Goal: Task Accomplishment & Management: Manage account settings

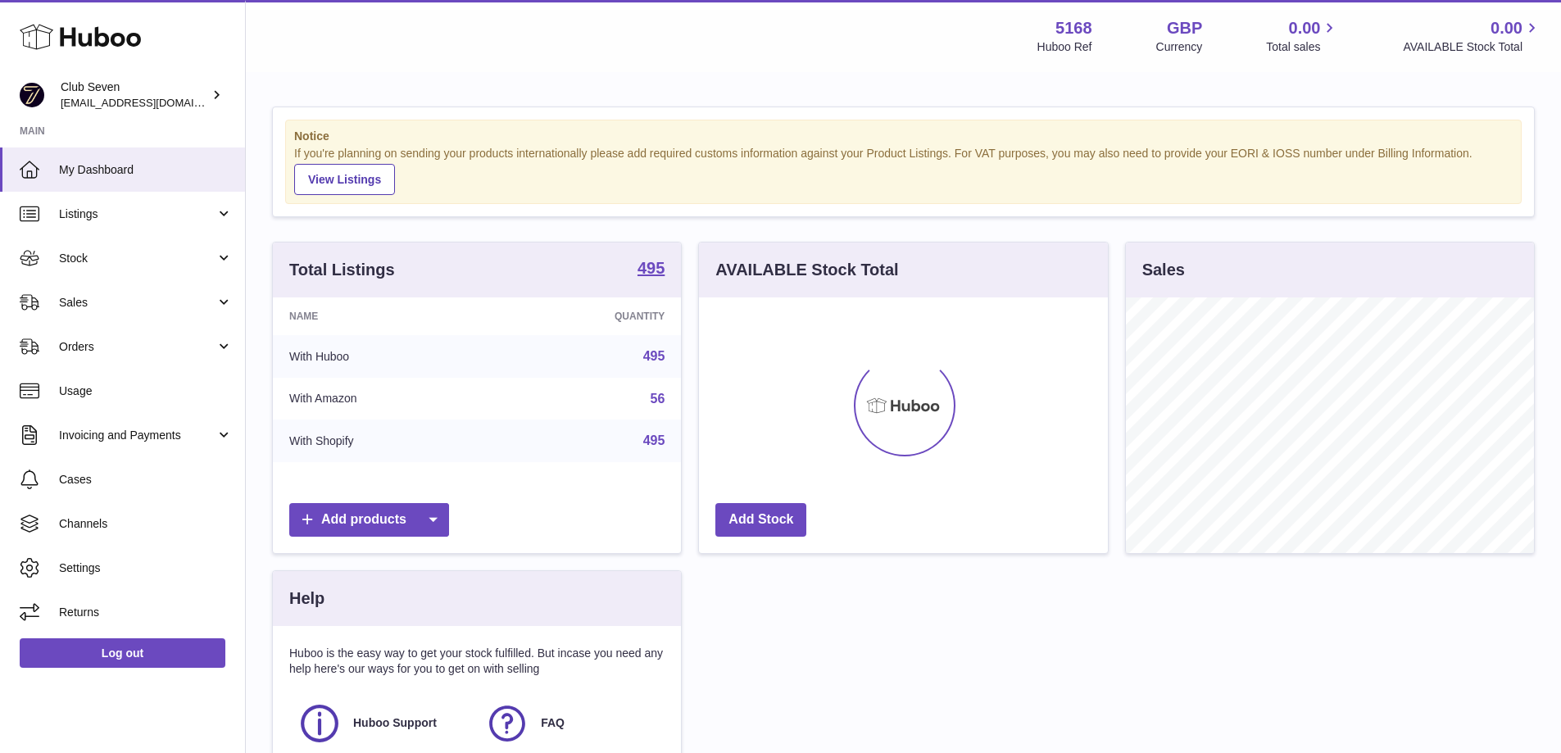
scroll to position [256, 409]
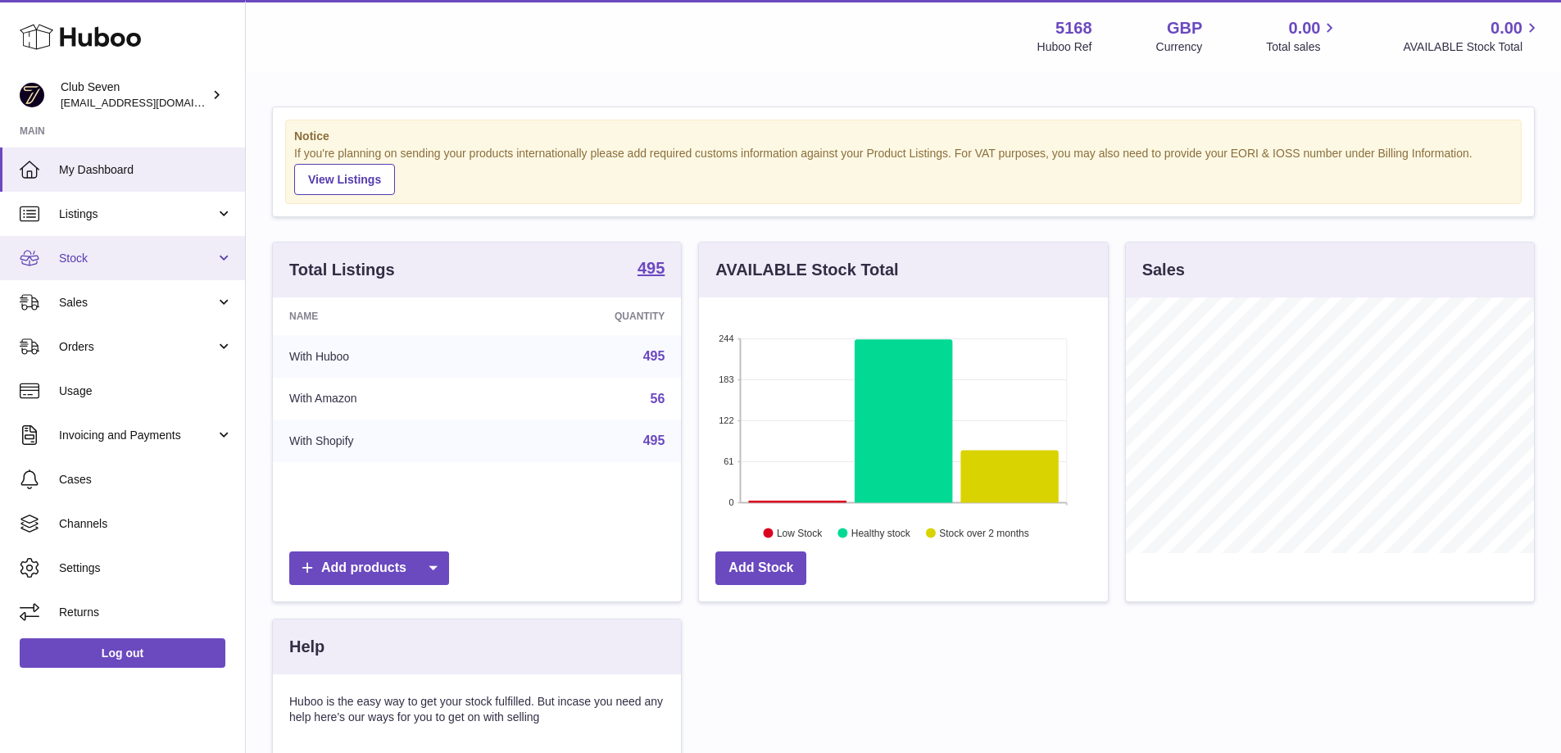
click at [106, 261] on span "Stock" at bounding box center [137, 259] width 157 height 16
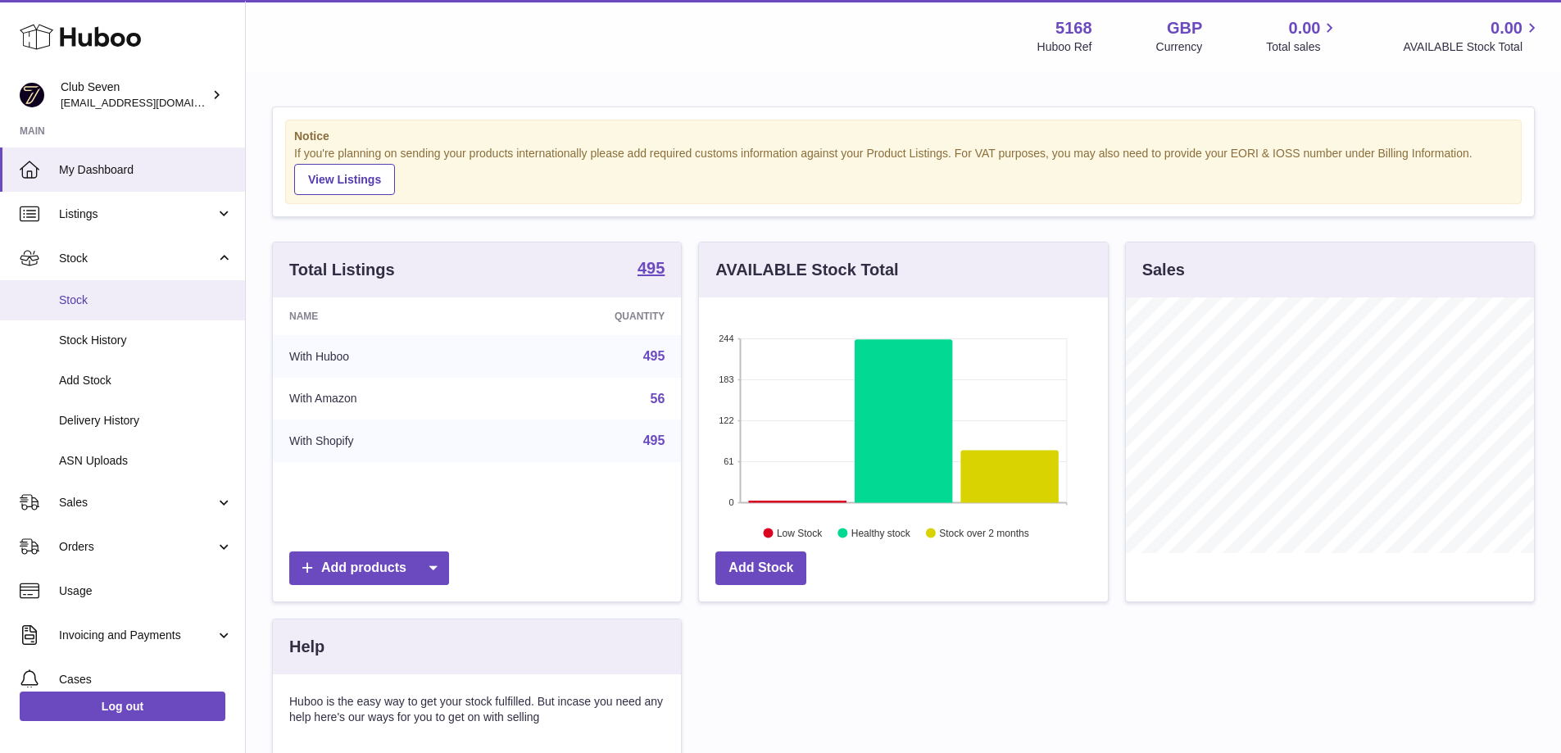
click at [100, 302] on span "Stock" at bounding box center [146, 301] width 174 height 16
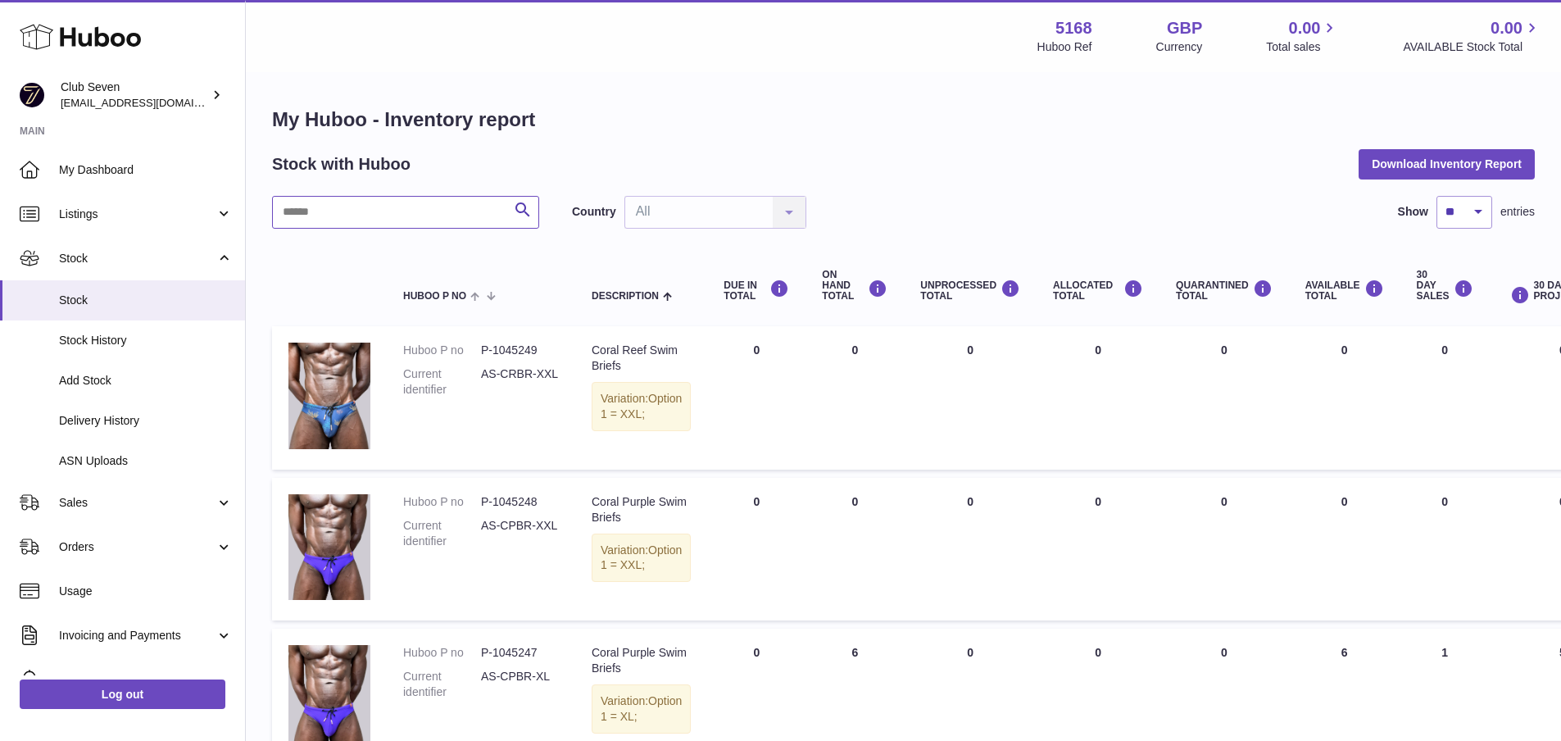
click at [345, 221] on input "text" at bounding box center [405, 212] width 267 height 33
paste input "**********"
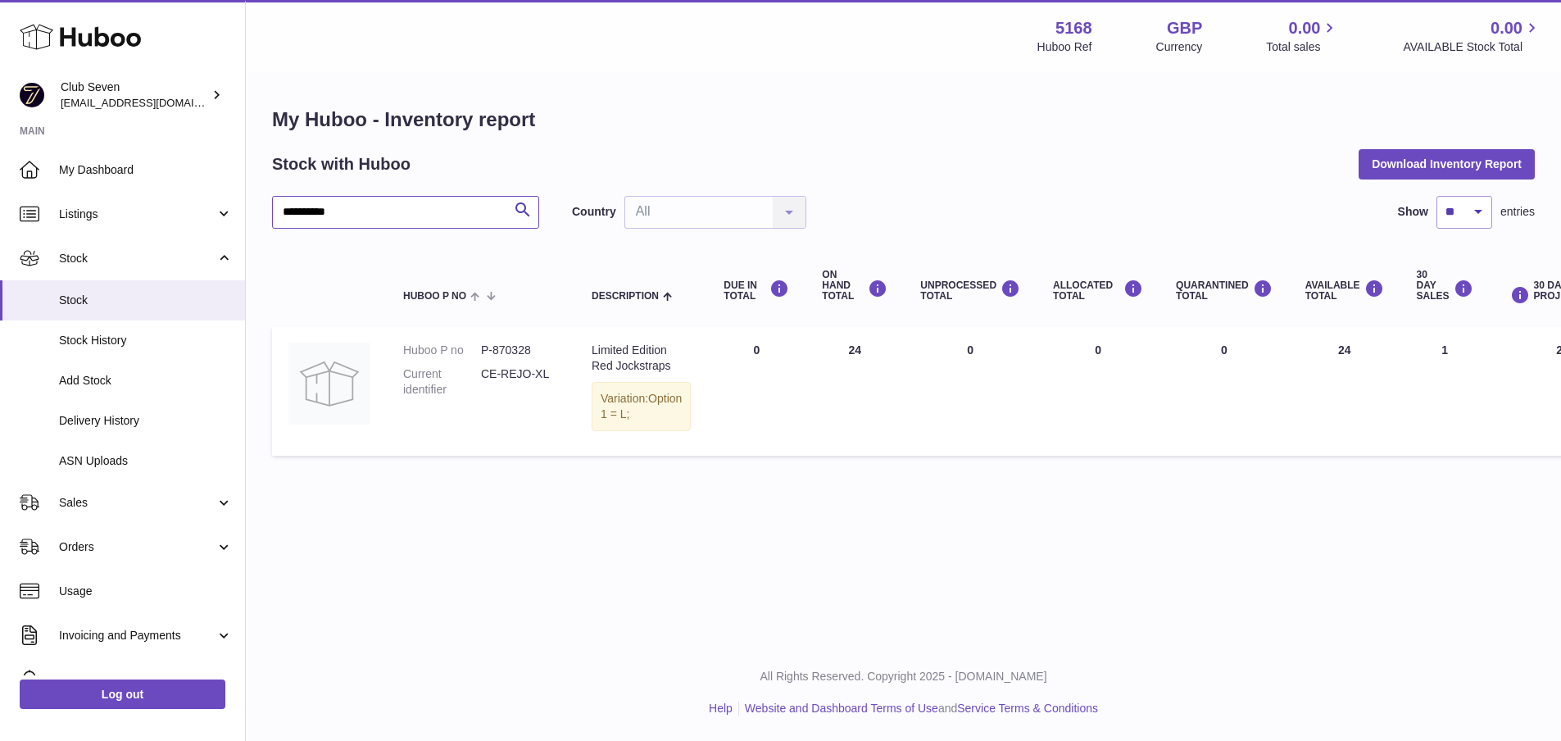
type input "**********"
click at [93, 507] on span "Sales" at bounding box center [137, 503] width 157 height 16
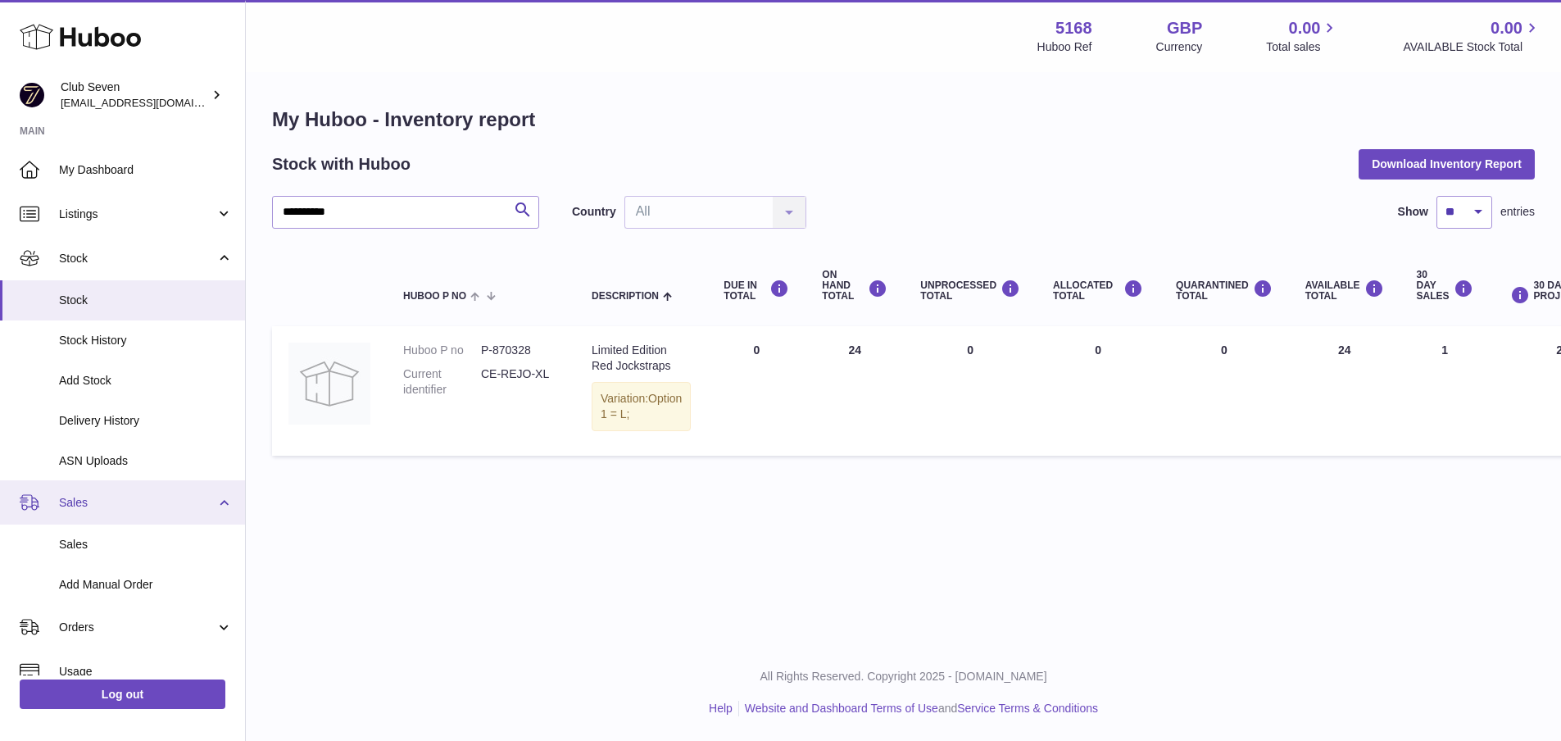
scroll to position [82, 0]
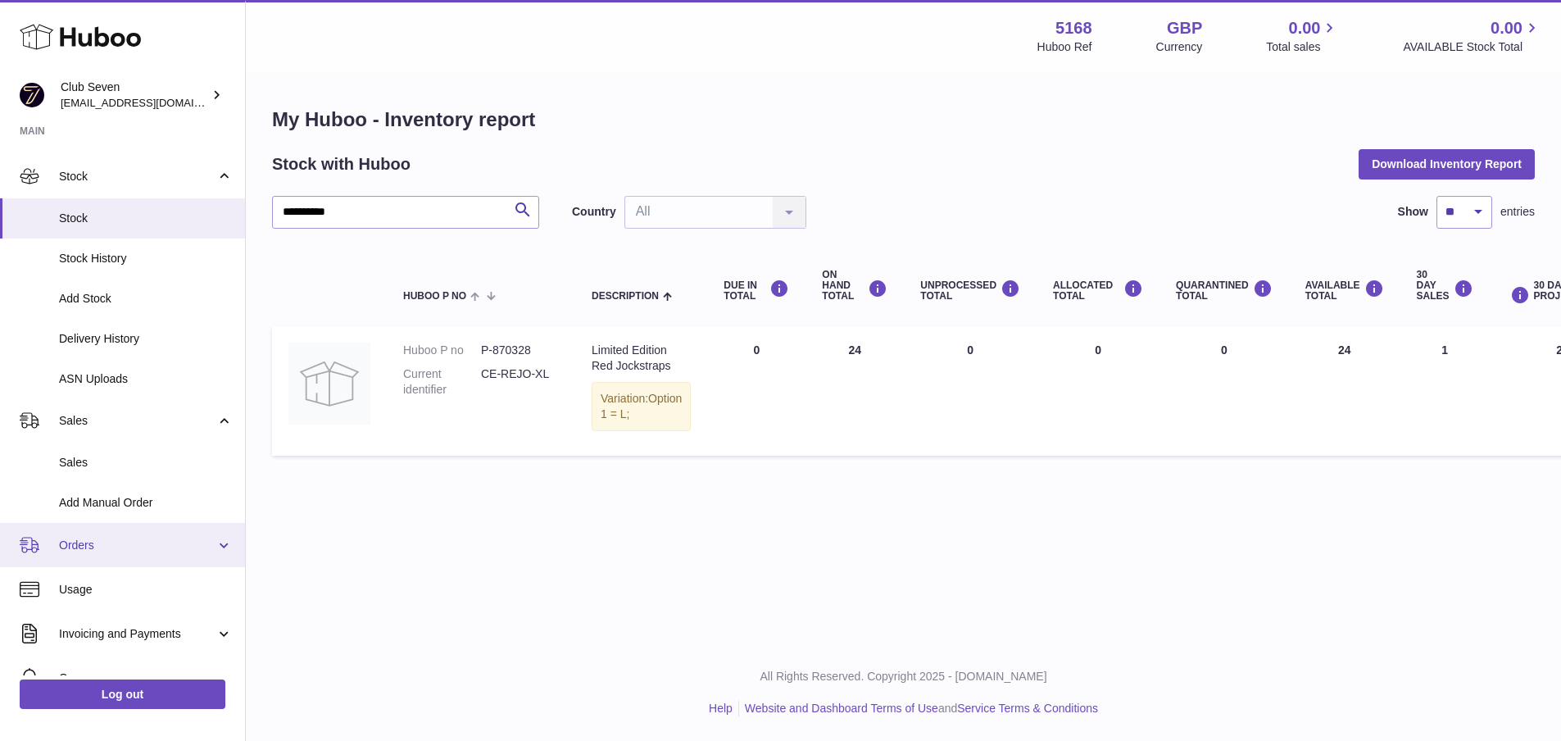
click at [89, 543] on span "Orders" at bounding box center [137, 546] width 157 height 16
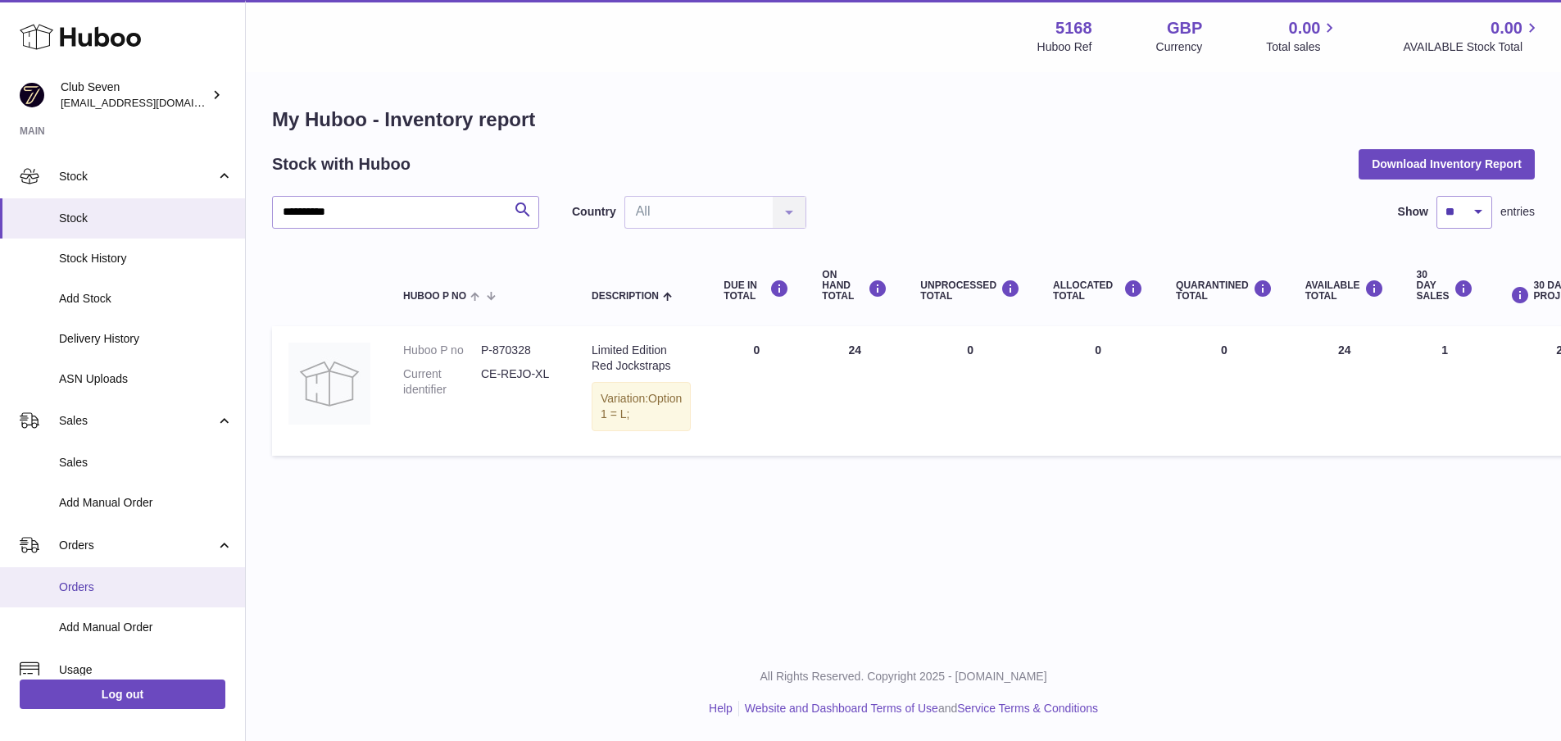
click at [92, 580] on span "Orders" at bounding box center [146, 587] width 174 height 16
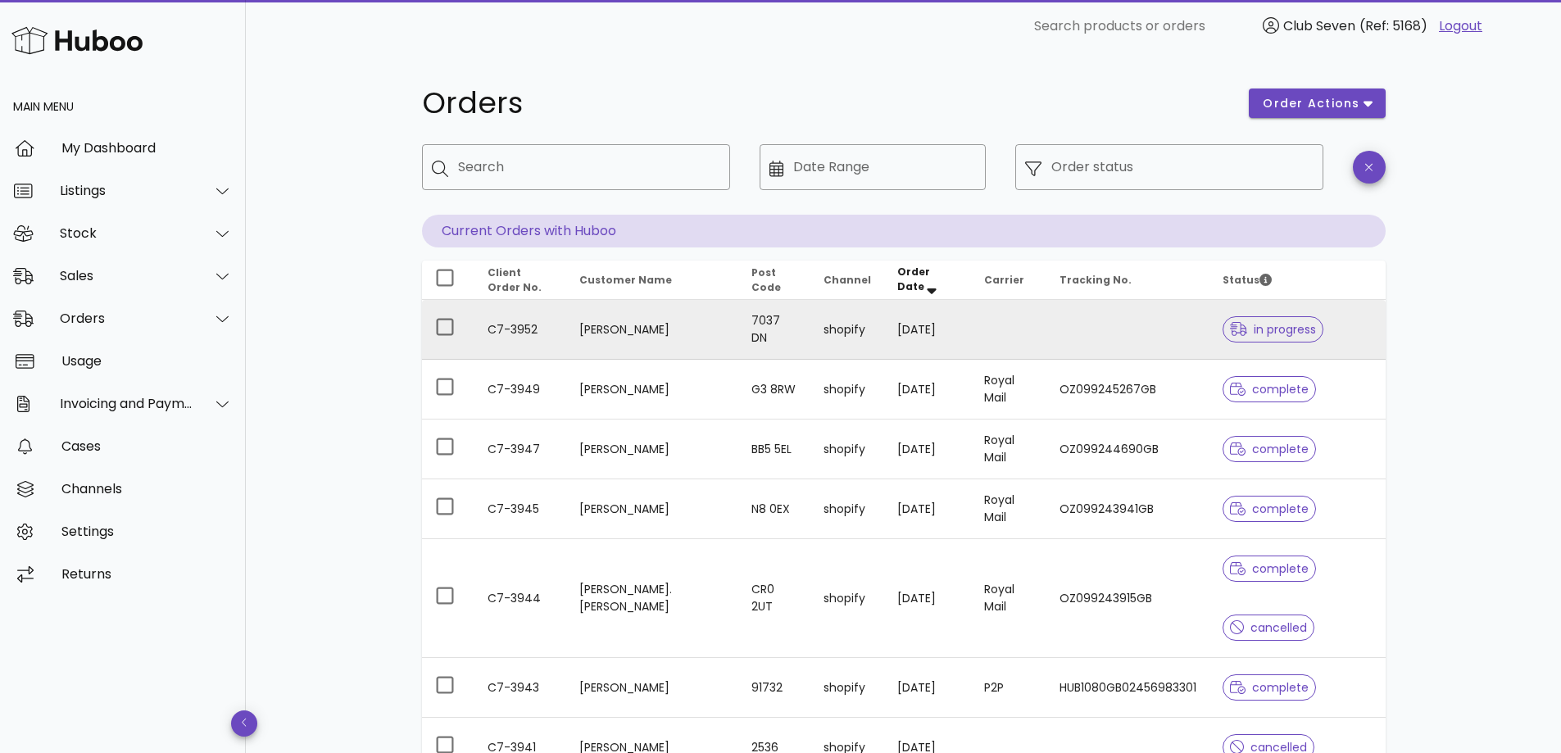
click at [518, 329] on td "C7-3952" at bounding box center [521, 330] width 92 height 60
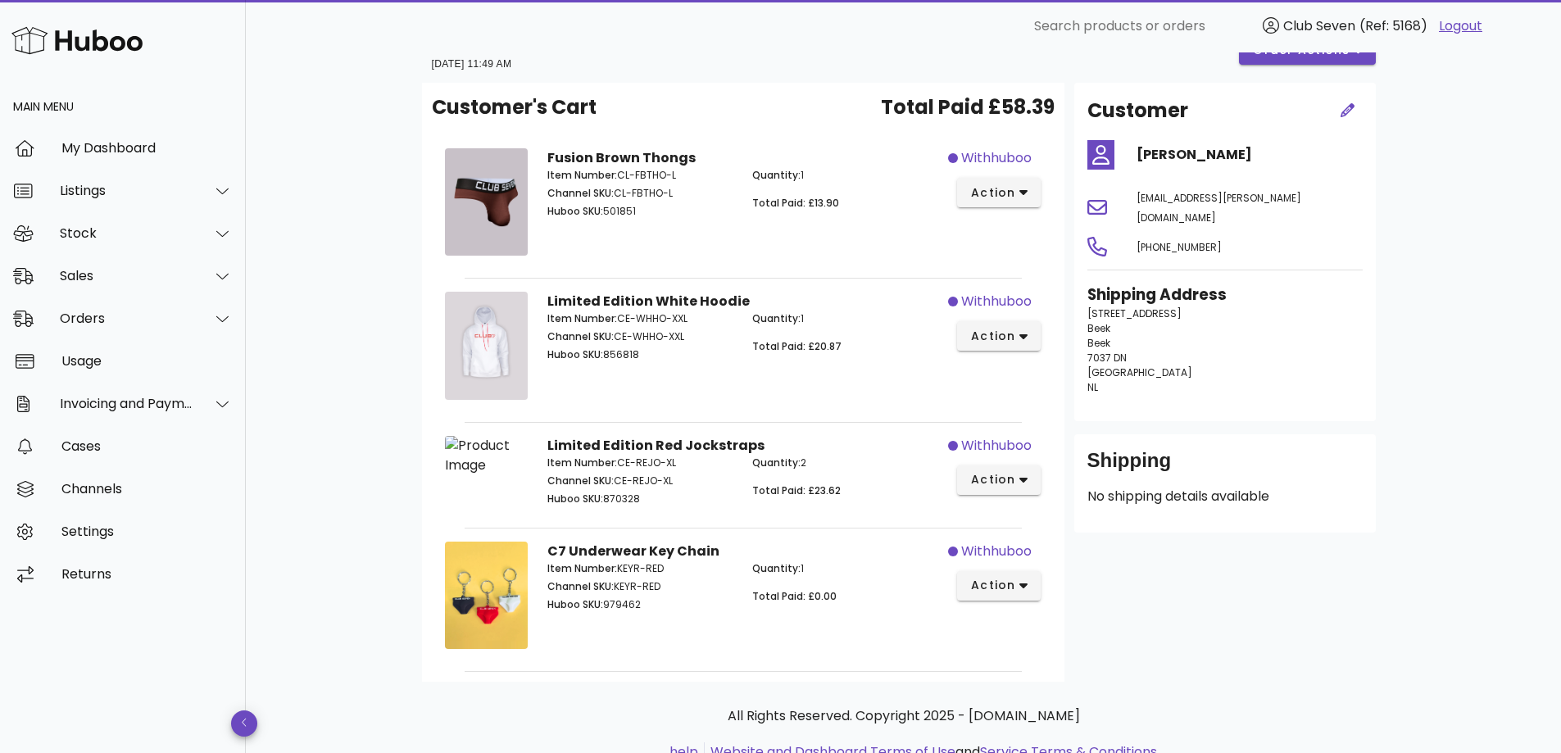
scroll to position [82, 0]
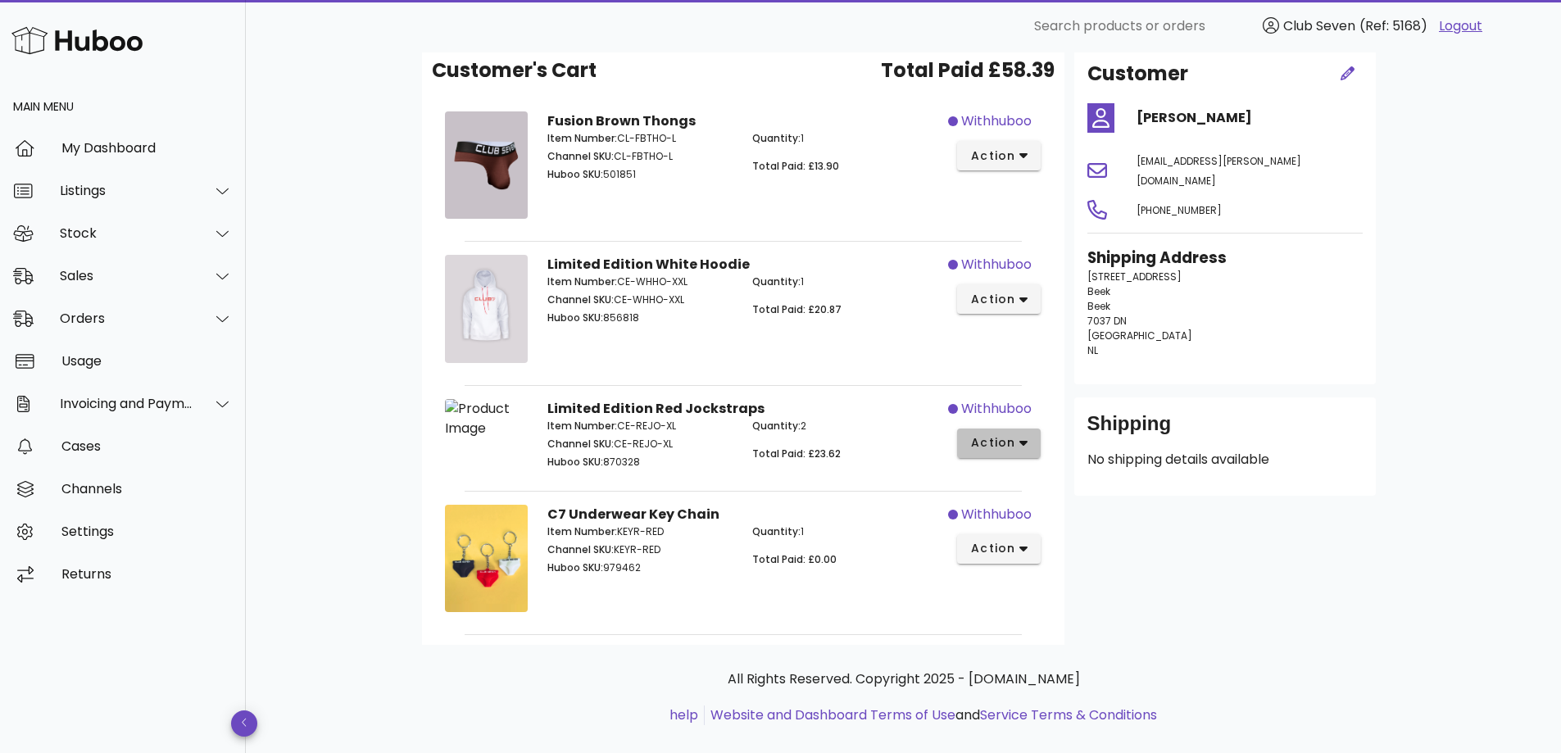
click at [1002, 446] on span "action" at bounding box center [993, 442] width 46 height 17
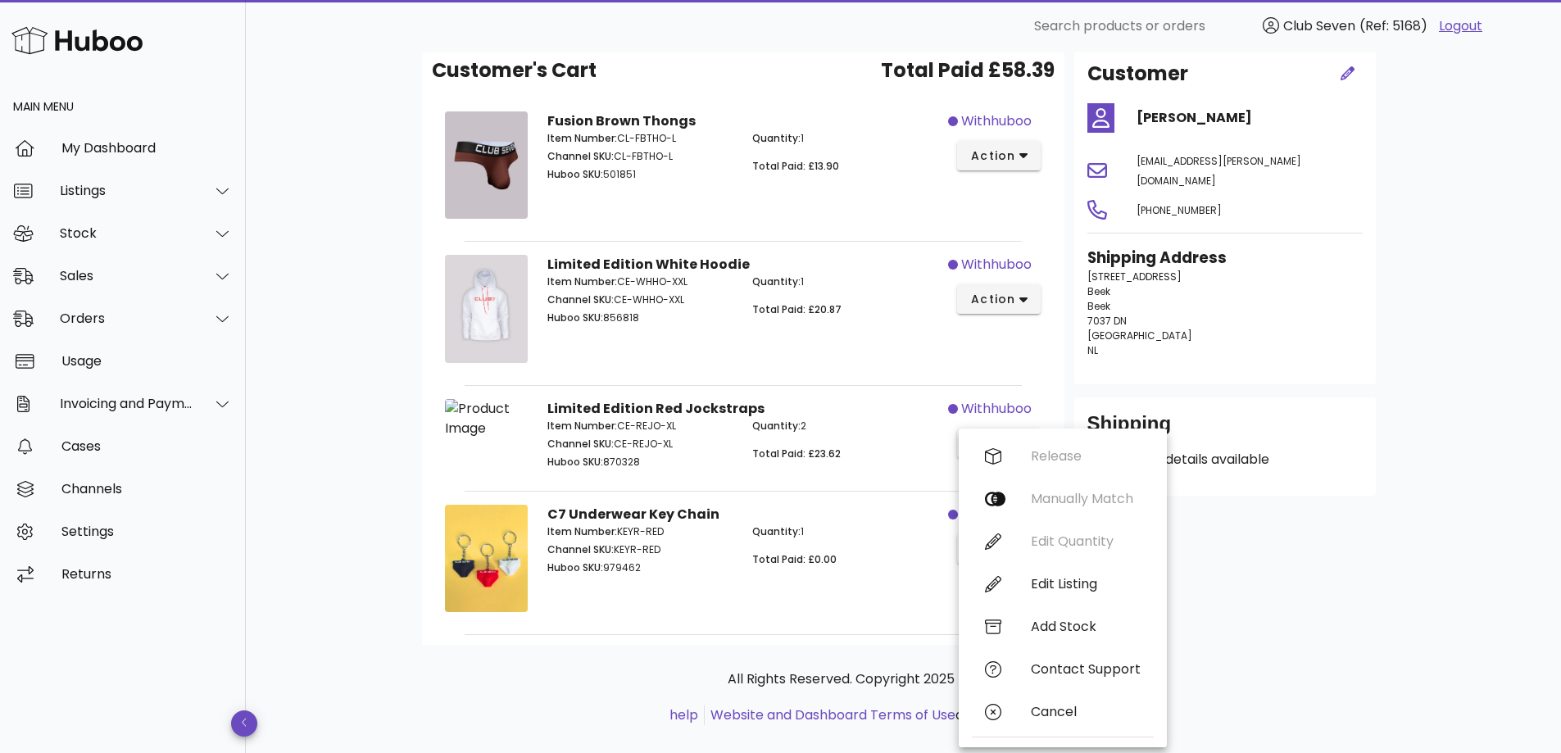
click at [352, 371] on div "B2C Order # C7-3952 [DATE] 11:49 AM order actions Customer's Cart Total Paid £5…" at bounding box center [903, 373] width 1315 height 807
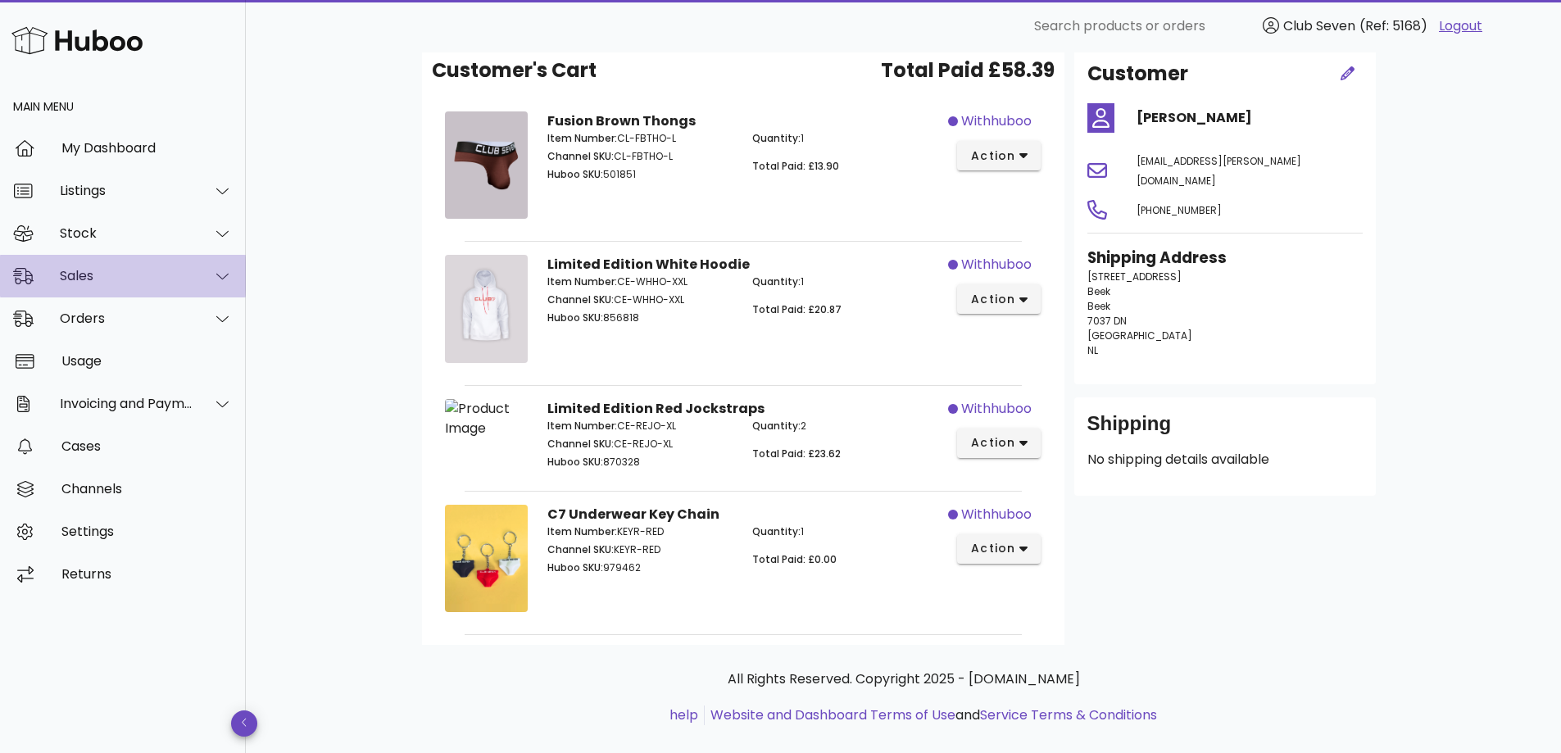
click at [102, 286] on div "Sales" at bounding box center [123, 276] width 246 height 43
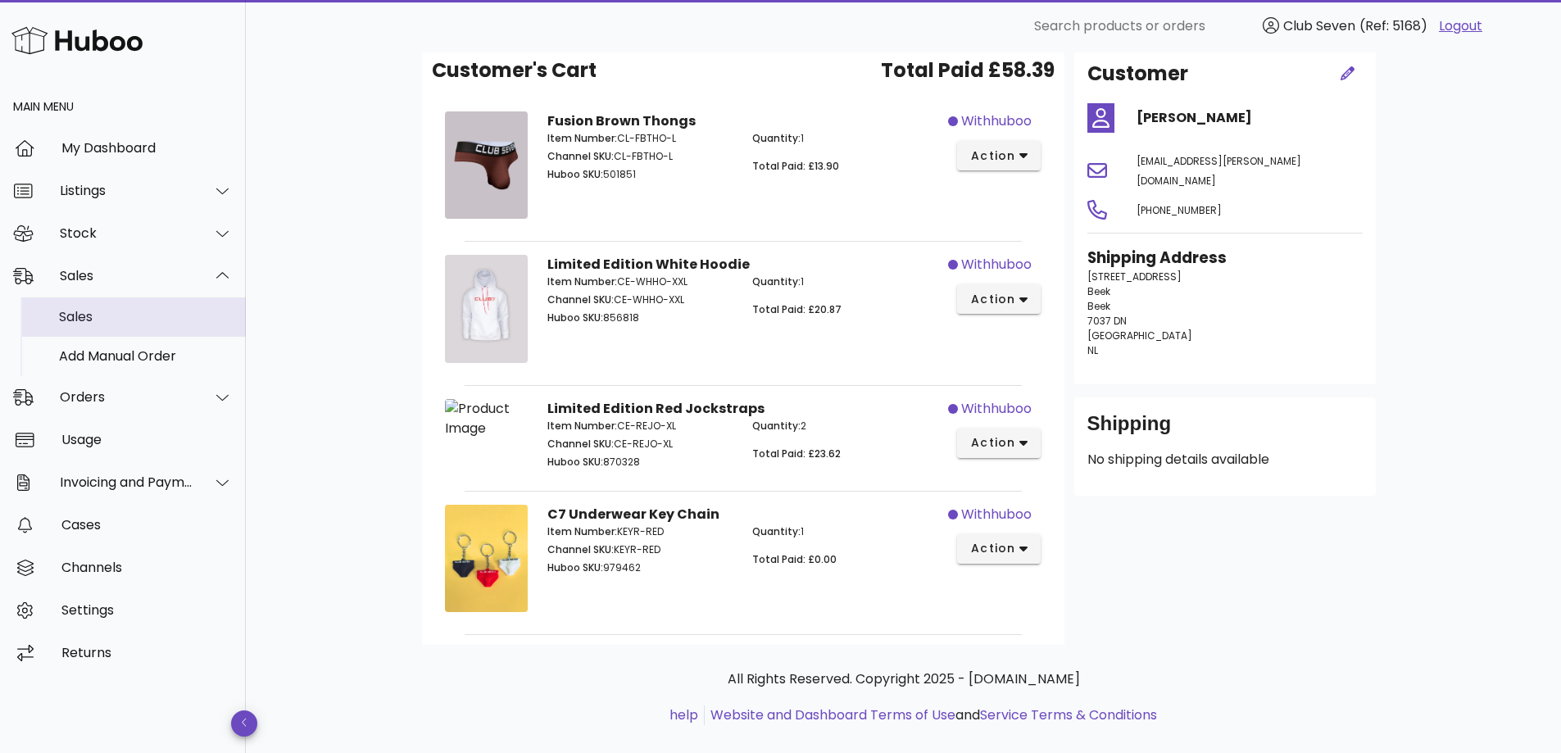
click at [95, 311] on div "Sales" at bounding box center [146, 317] width 174 height 16
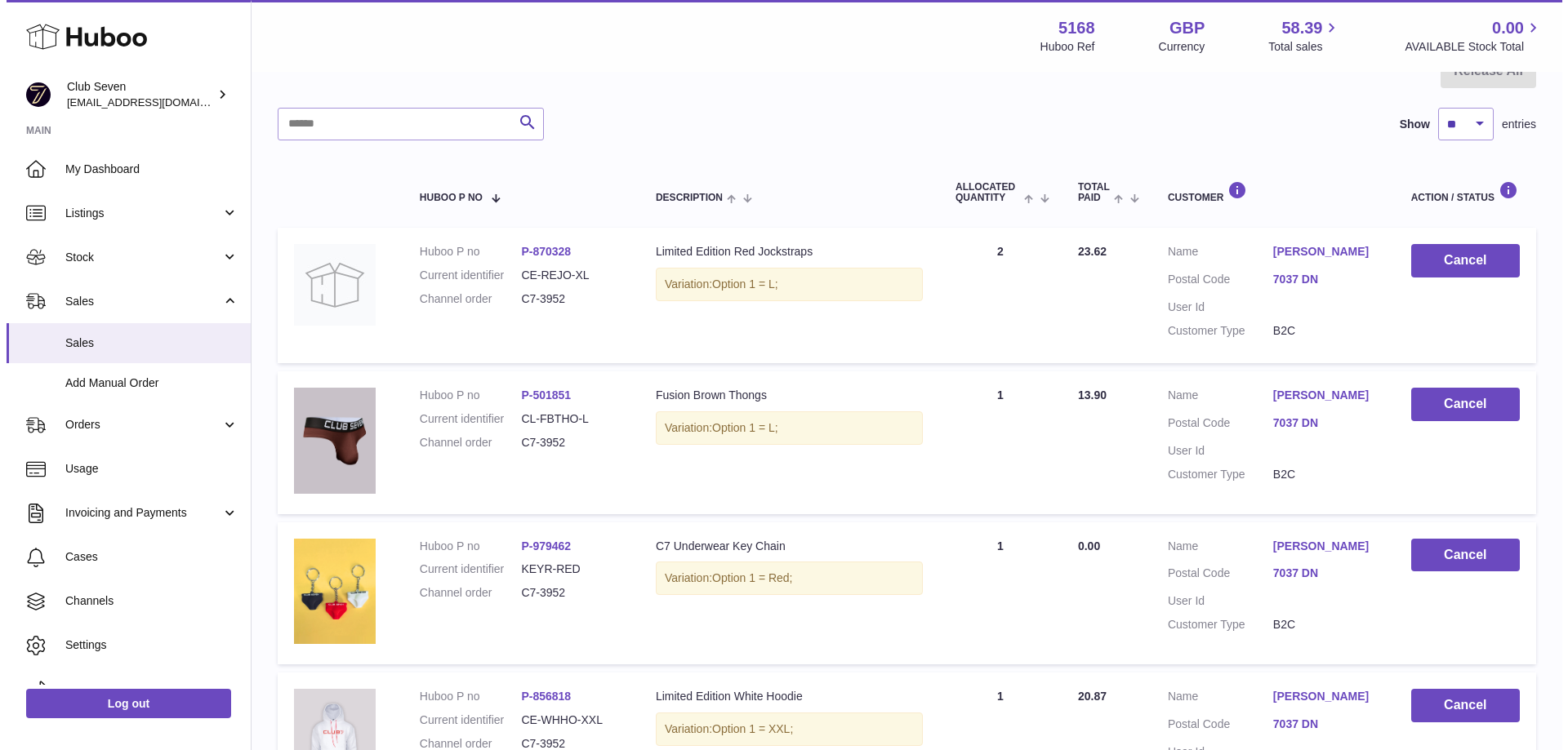
scroll to position [139, 0]
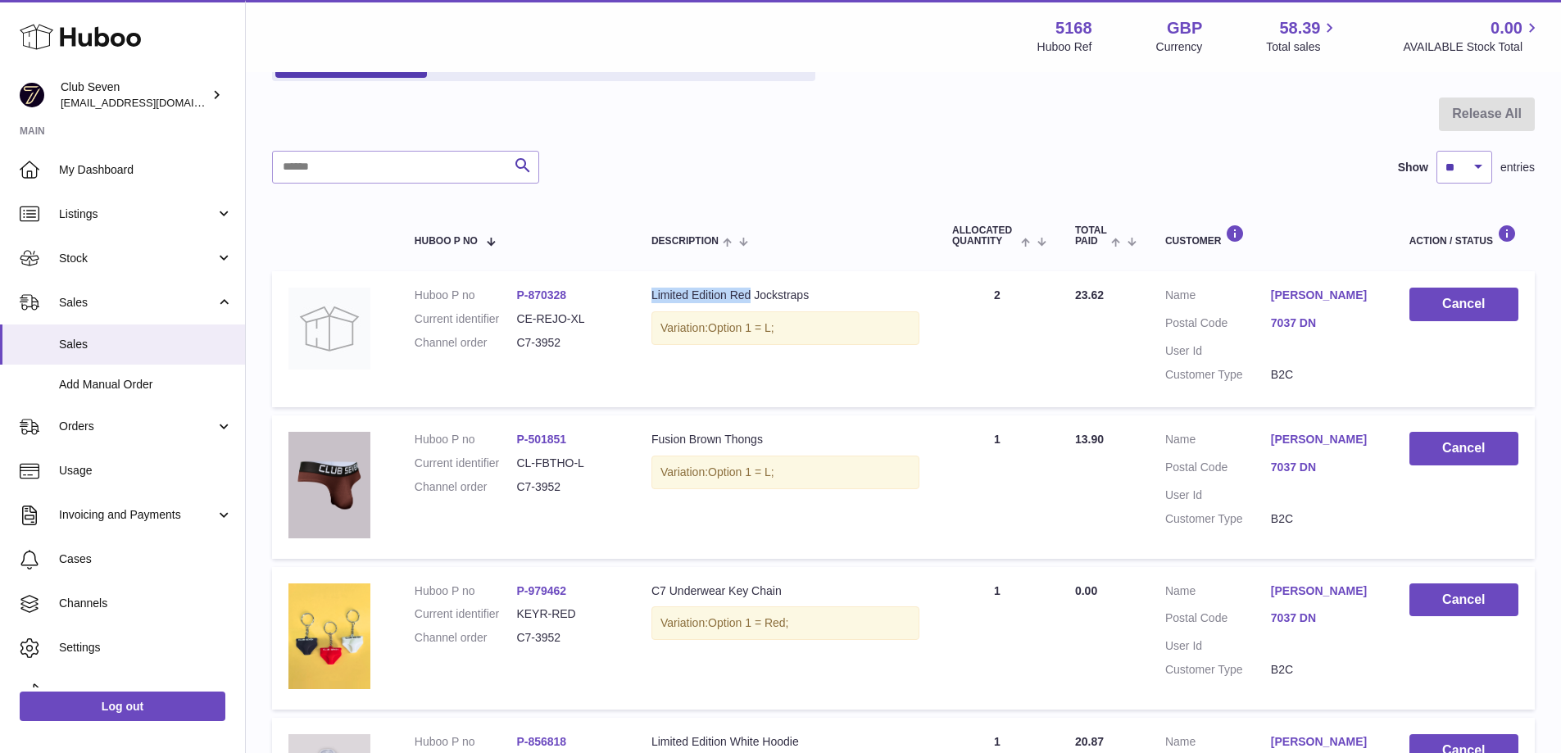
drag, startPoint x: 651, startPoint y: 295, endPoint x: 749, endPoint y: 291, distance: 98.4
click at [749, 291] on div "Limited Edition Red Jockstraps" at bounding box center [786, 296] width 268 height 16
copy div "Limited Edition Red"
click at [527, 294] on link "P-870328" at bounding box center [541, 294] width 50 height 13
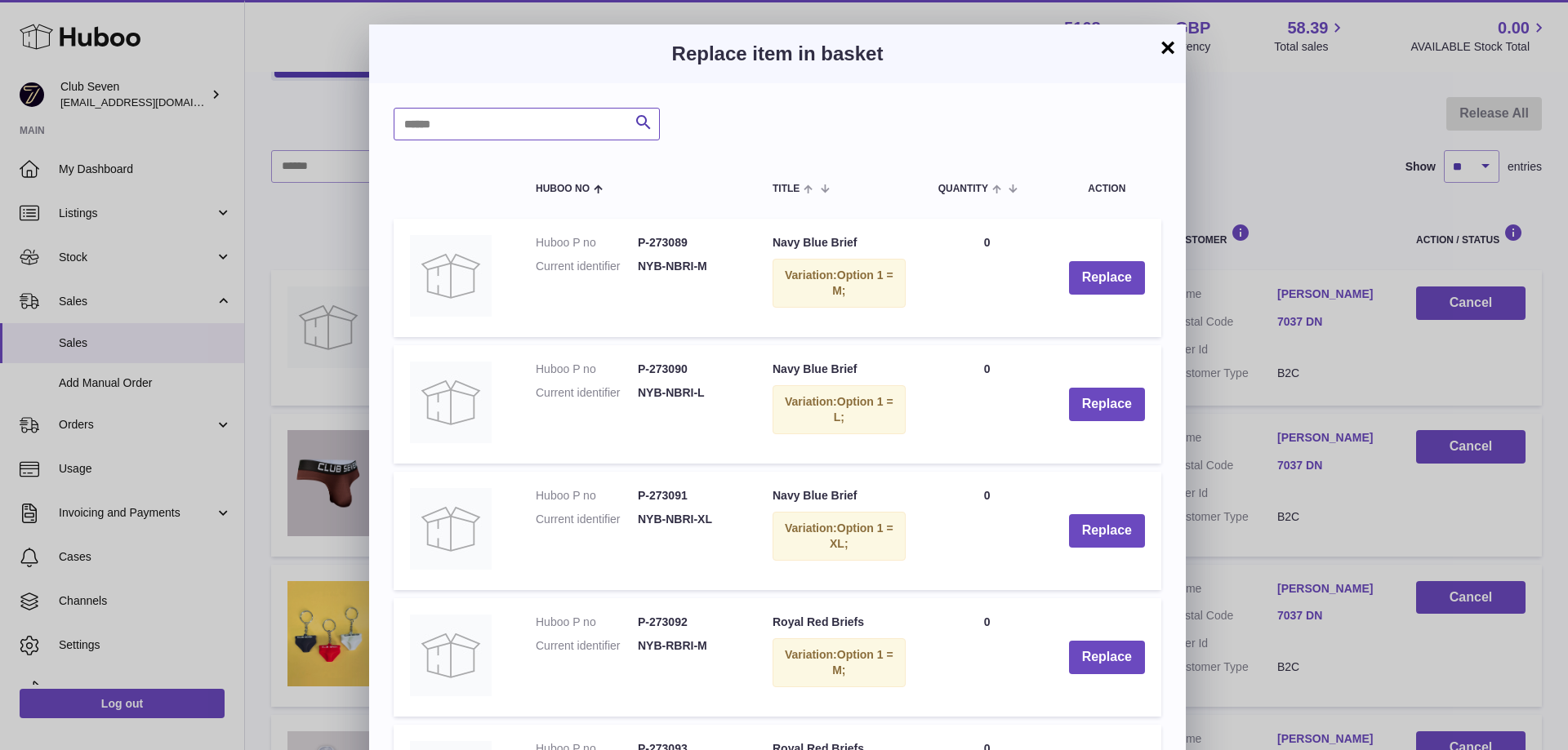
click at [484, 128] on input "text" at bounding box center [526, 124] width 266 height 33
paste input "**********"
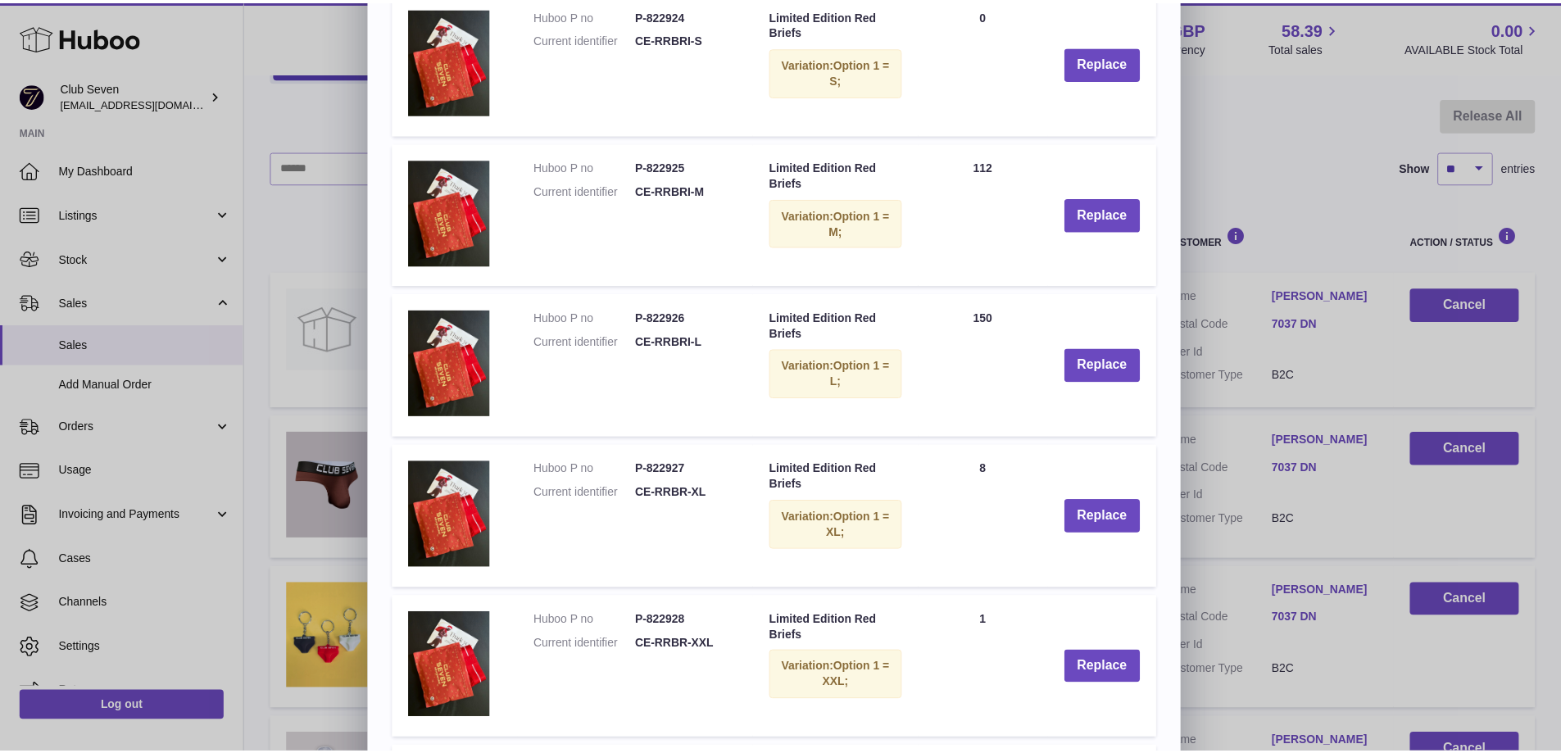
scroll to position [246, 0]
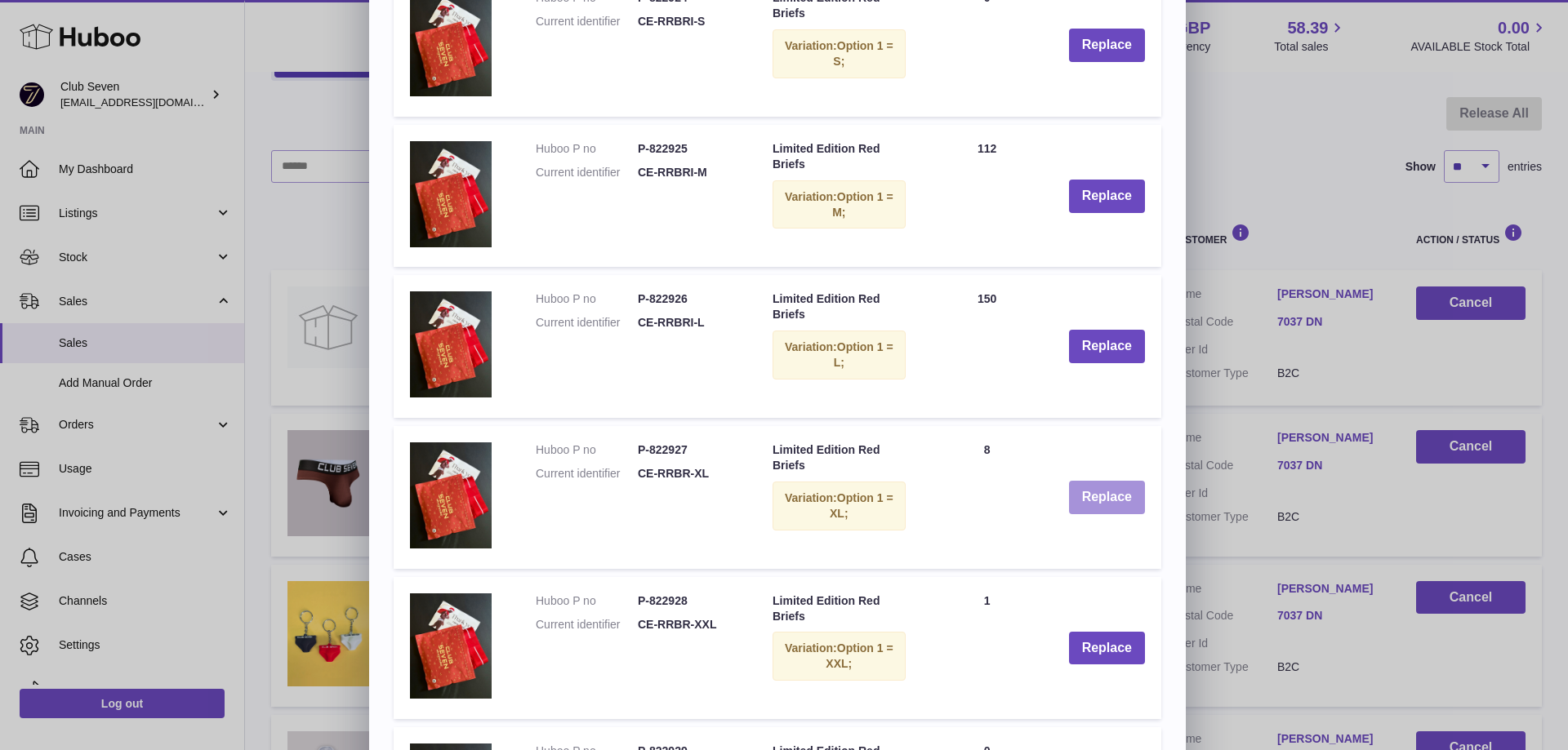
type input "**********"
click at [1088, 498] on button "Replace" at bounding box center [1107, 498] width 76 height 34
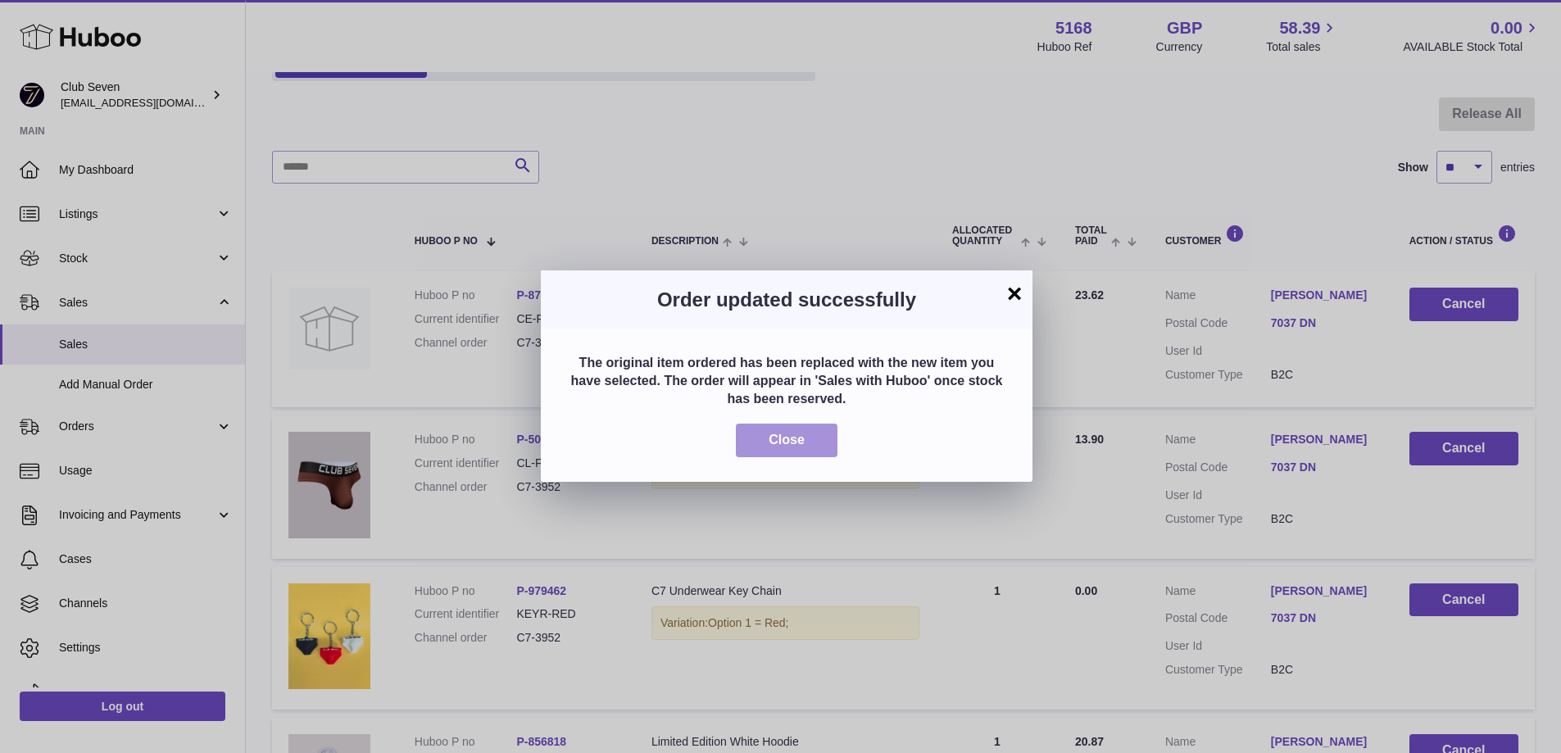
click at [806, 436] on button "Close" at bounding box center [787, 441] width 102 height 34
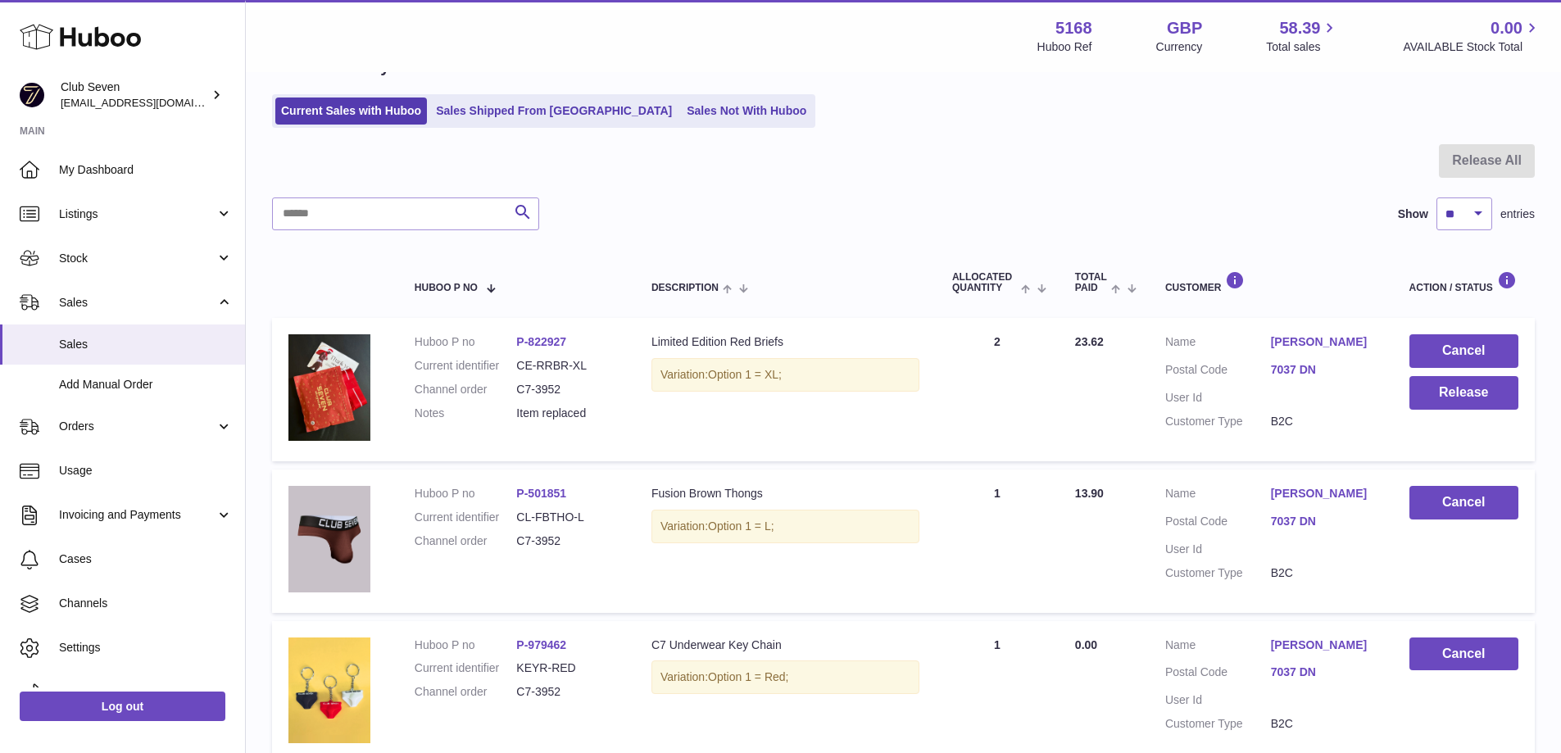
scroll to position [66, 0]
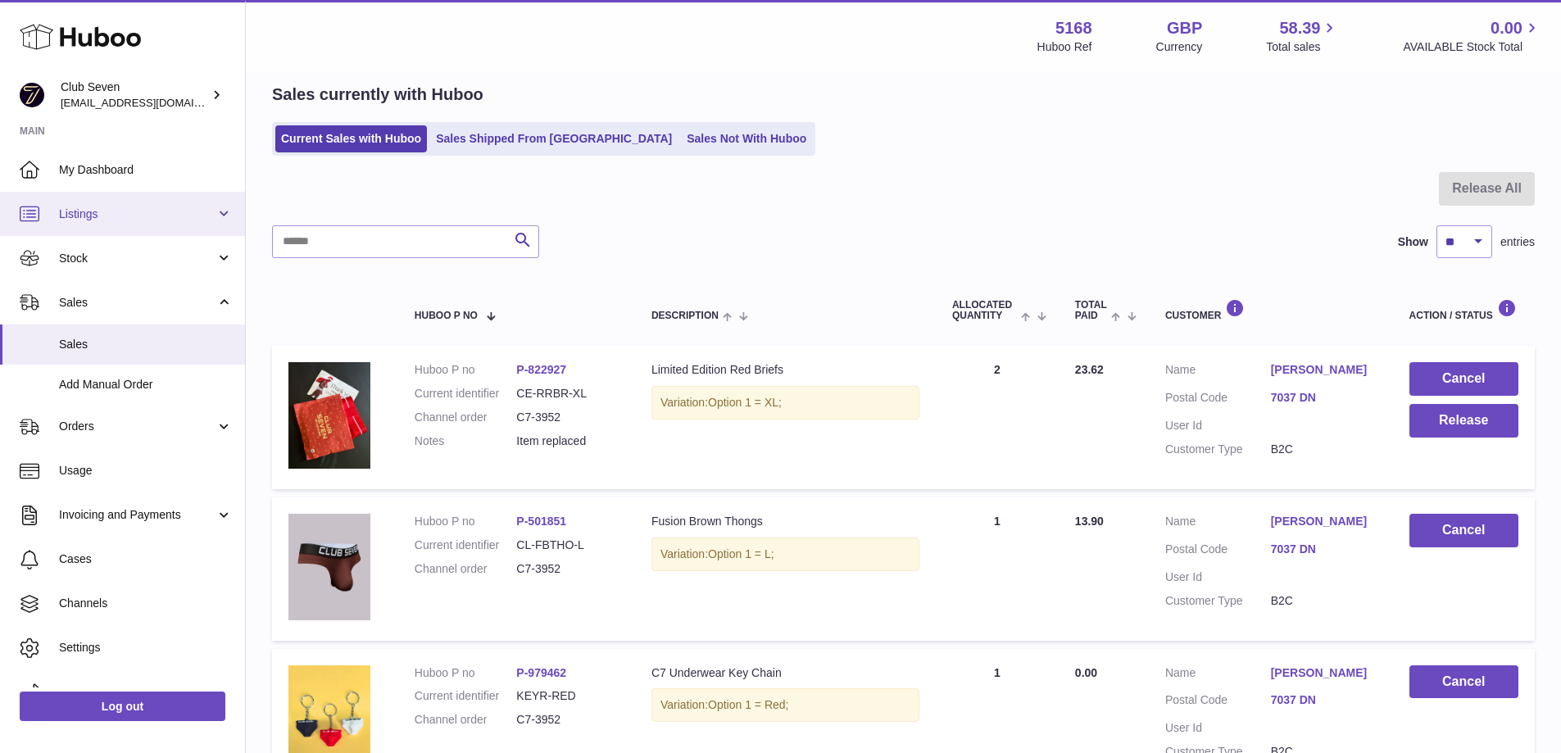
click at [98, 217] on span "Listings" at bounding box center [137, 215] width 157 height 16
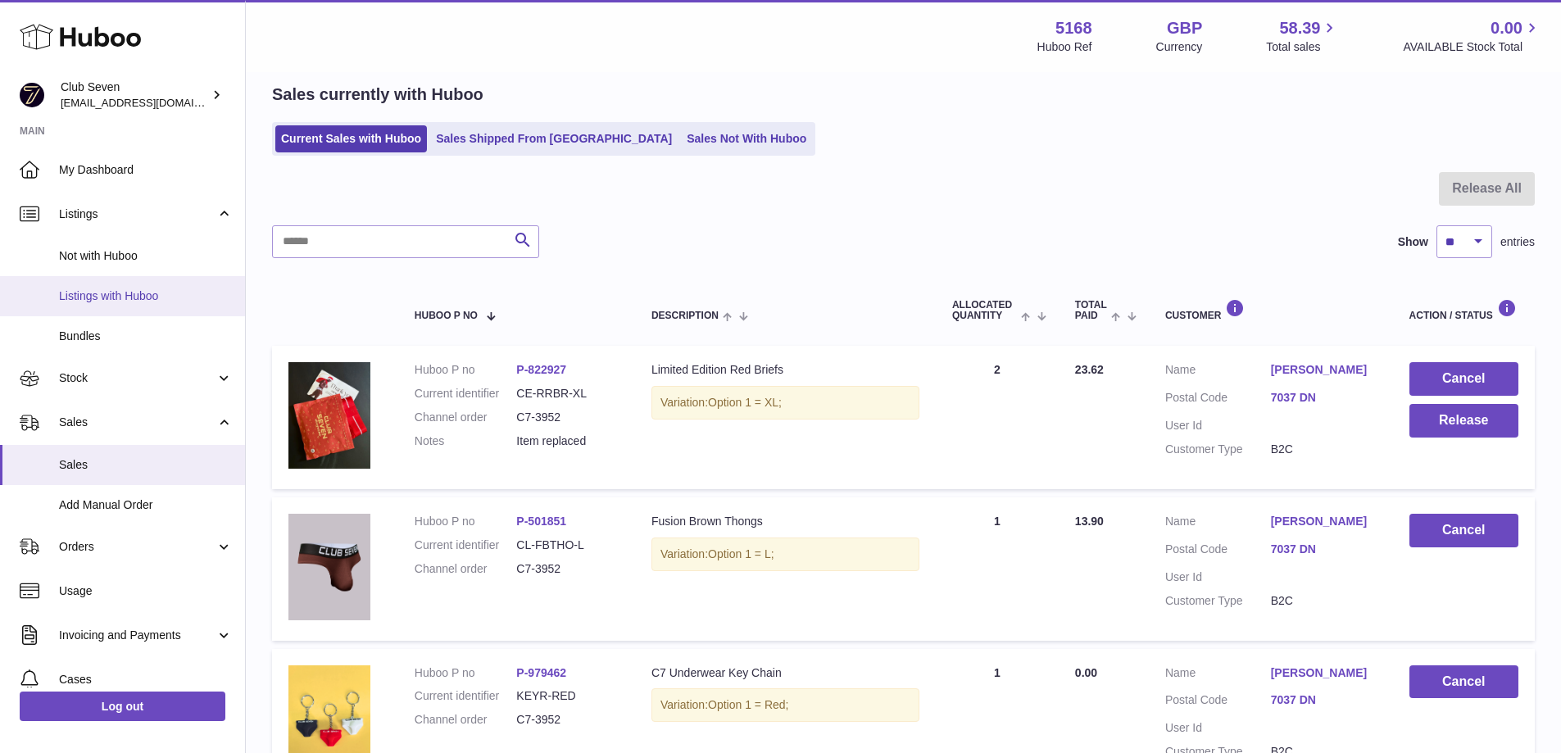
click at [97, 302] on span "Listings with Huboo" at bounding box center [146, 296] width 174 height 16
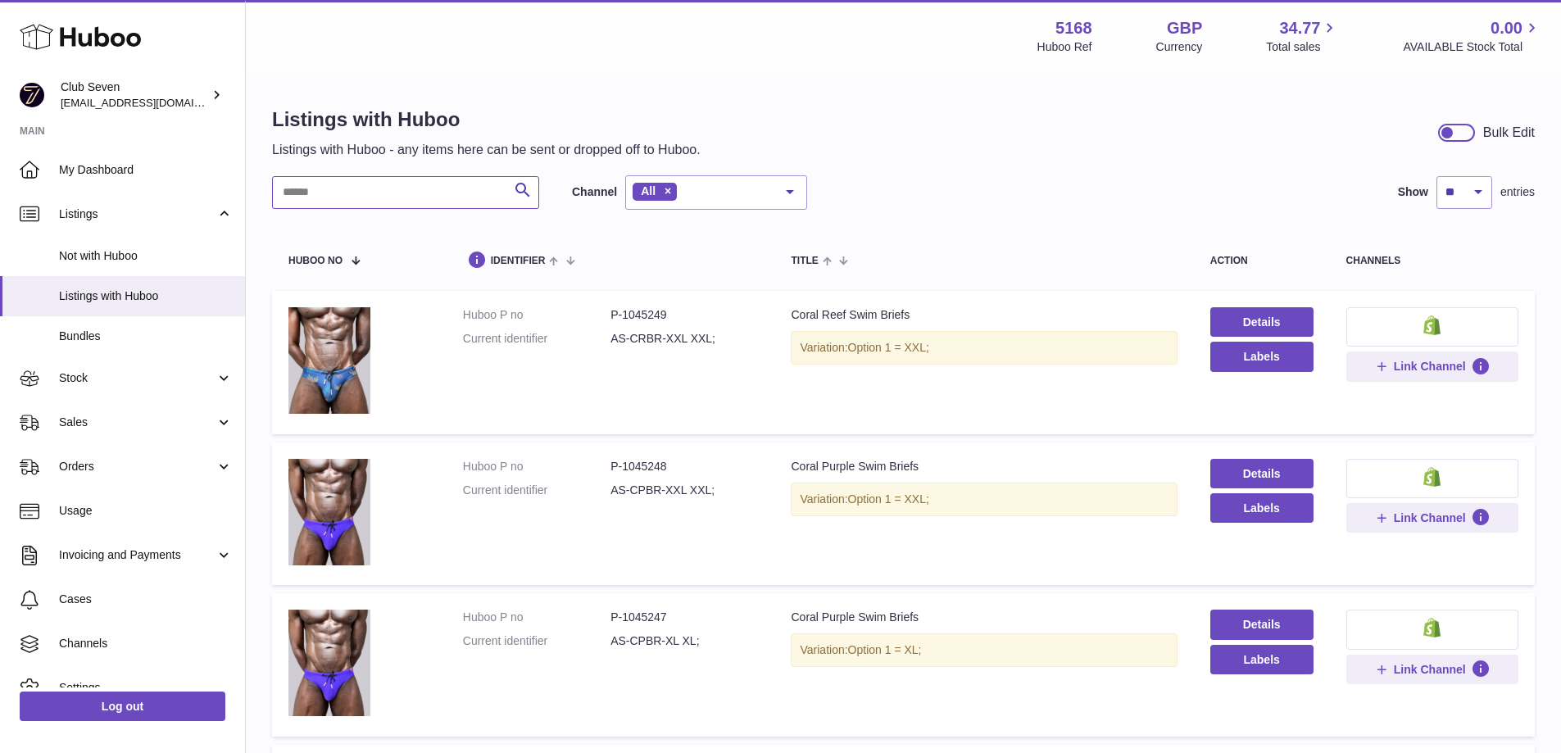
click at [387, 202] on input "text" at bounding box center [405, 192] width 267 height 33
paste input "**********"
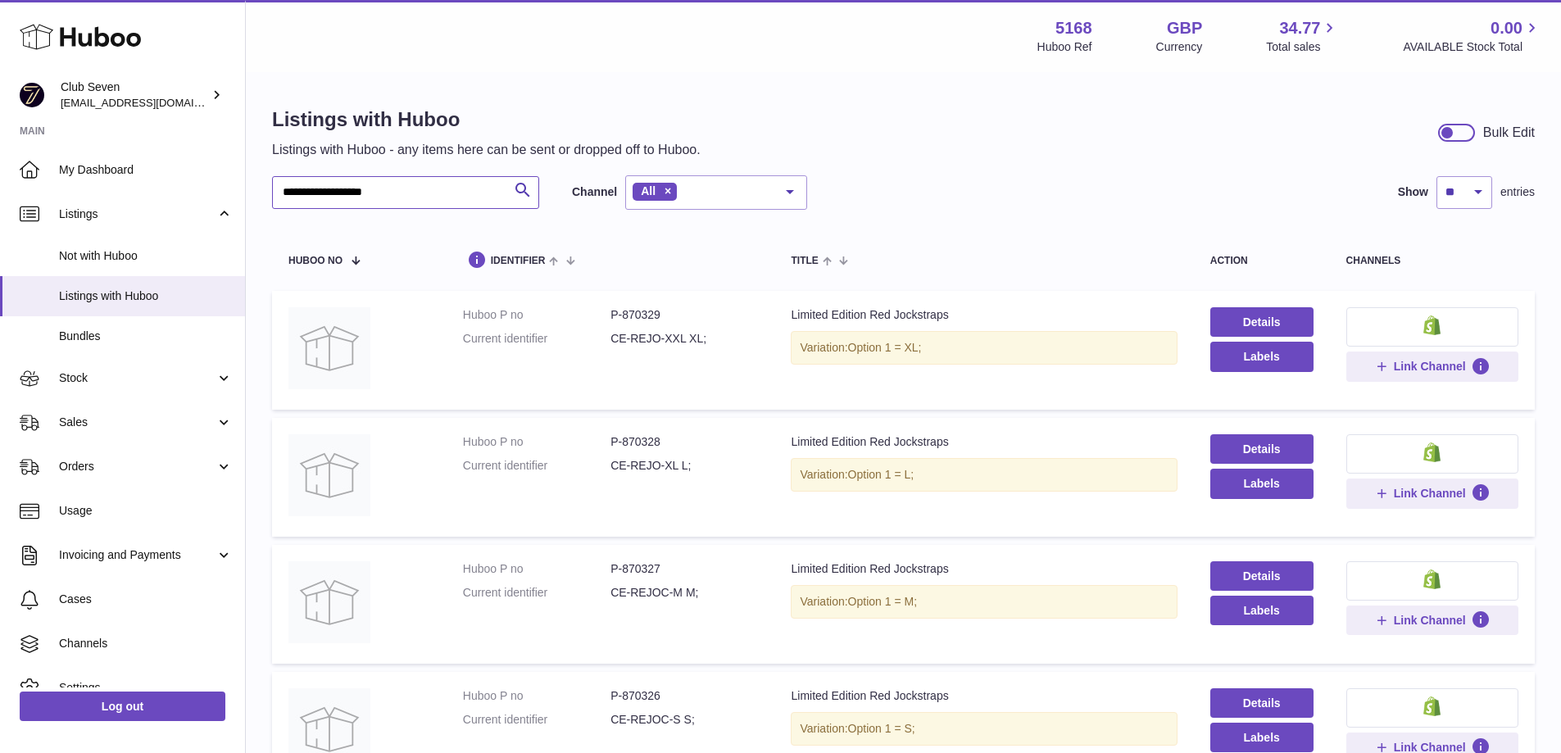
type input "**********"
